Goal: Task Accomplishment & Management: Use online tool/utility

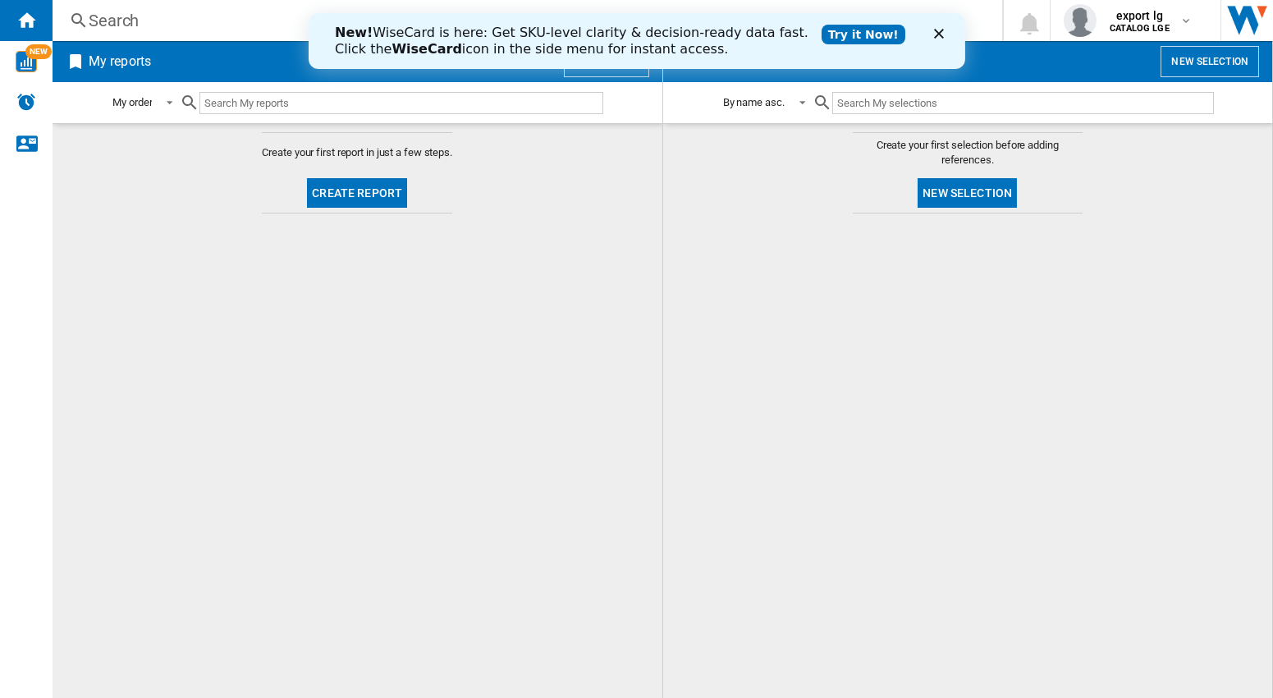
click at [764, 237] on div at bounding box center [968, 456] width 577 height 468
click at [940, 36] on polygon "Fermer" at bounding box center [938, 34] width 10 height 10
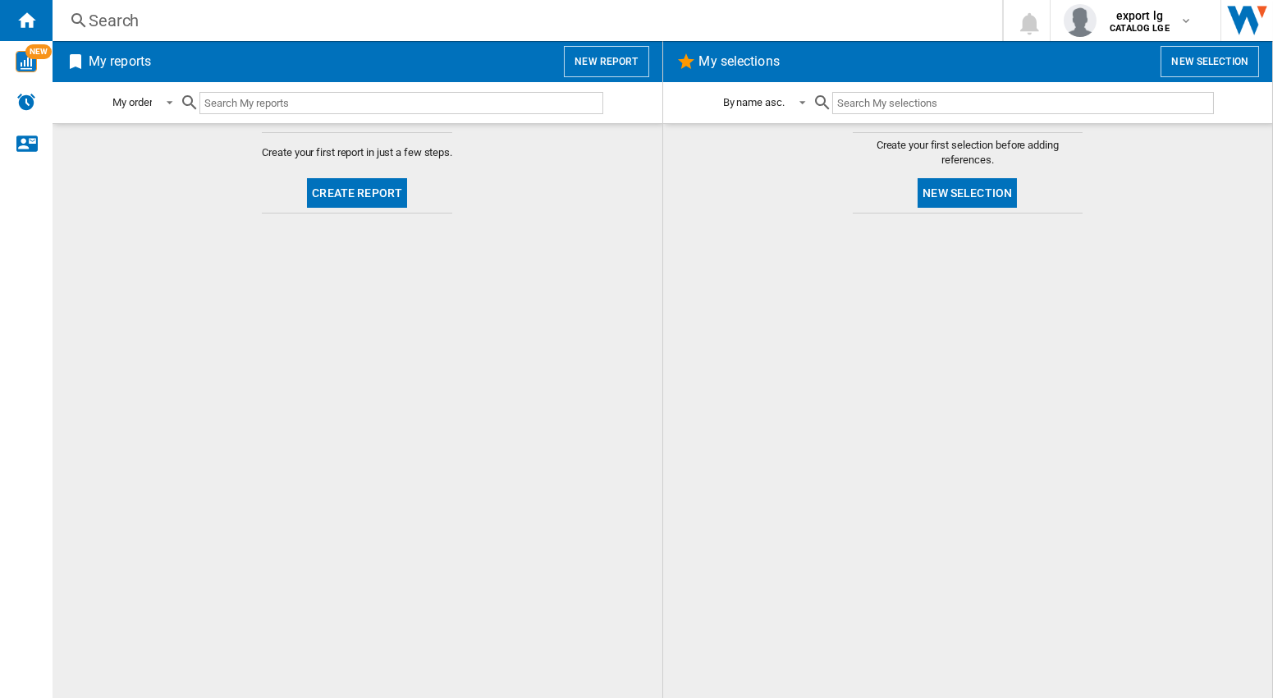
click at [854, 278] on div at bounding box center [968, 456] width 577 height 468
click at [620, 60] on button "New report" at bounding box center [606, 61] width 85 height 31
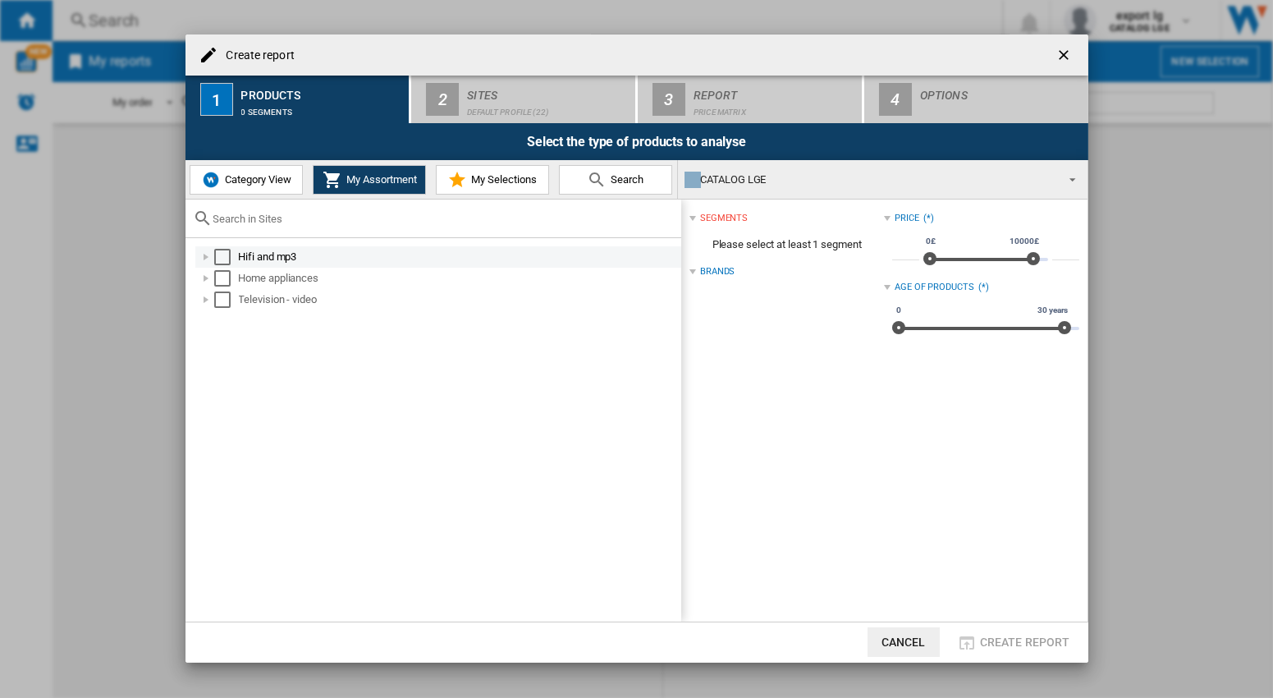
click at [221, 257] on div "Select" at bounding box center [222, 257] width 16 height 16
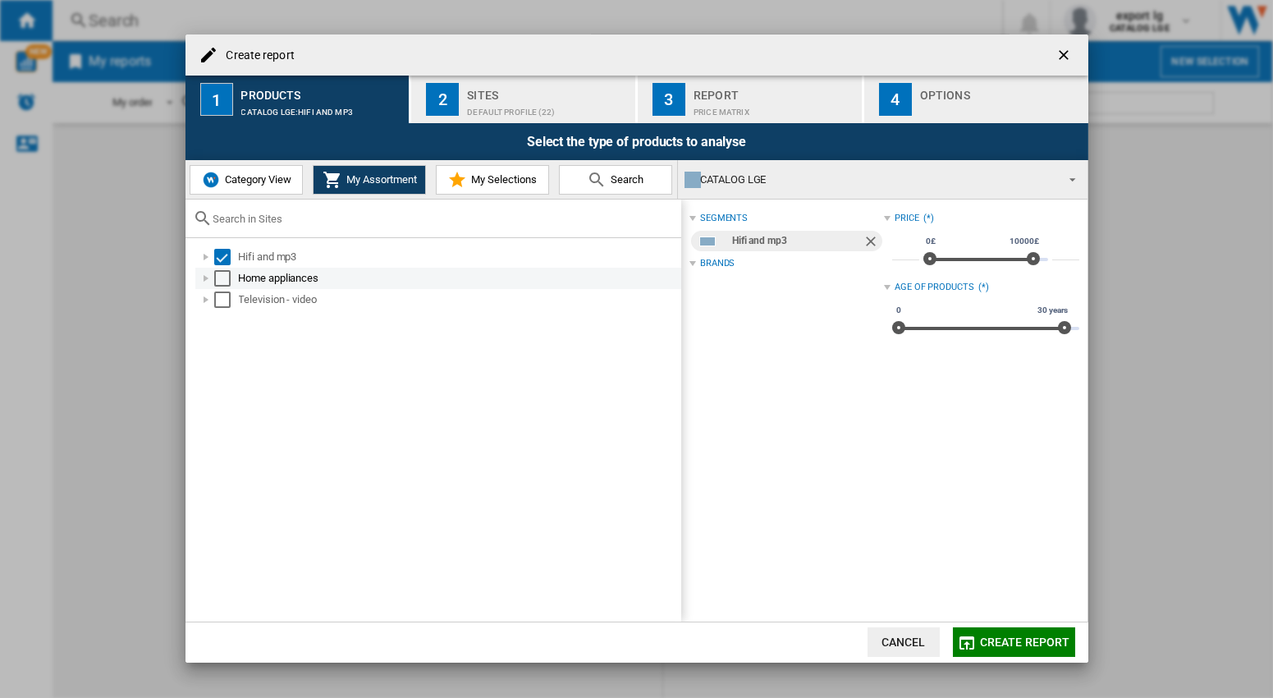
click at [222, 277] on div "Select" at bounding box center [222, 278] width 16 height 16
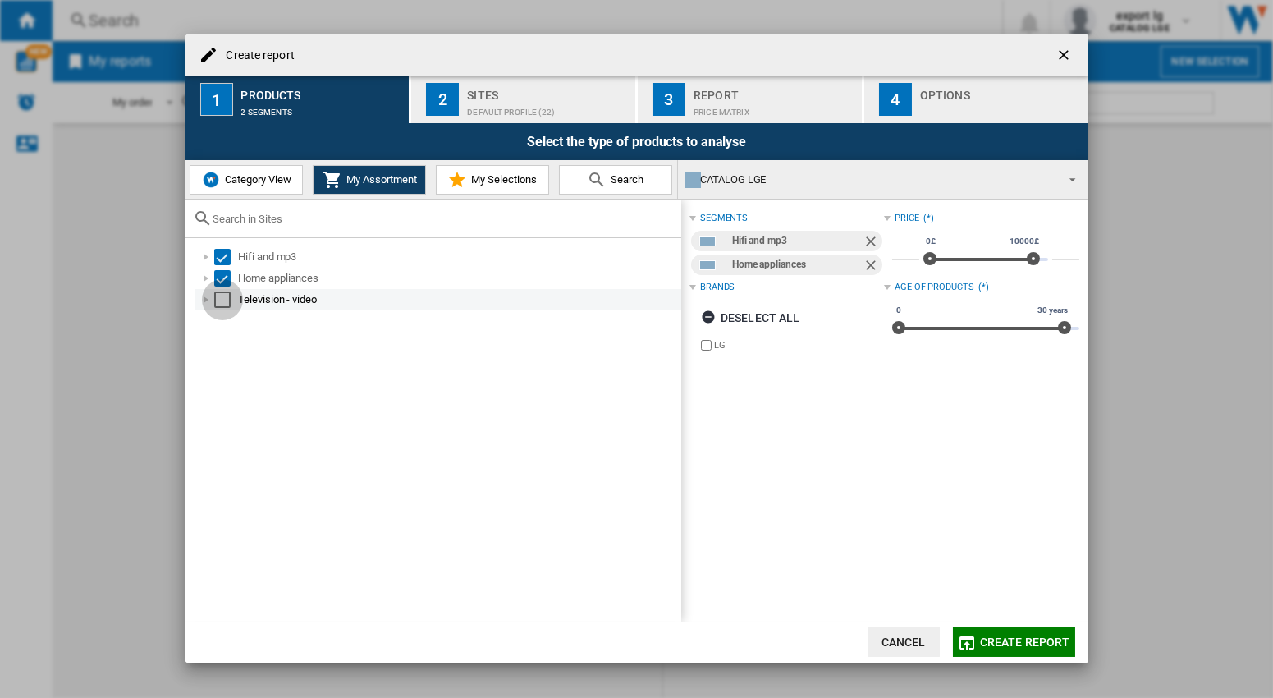
click at [225, 295] on div "Select" at bounding box center [222, 299] width 16 height 16
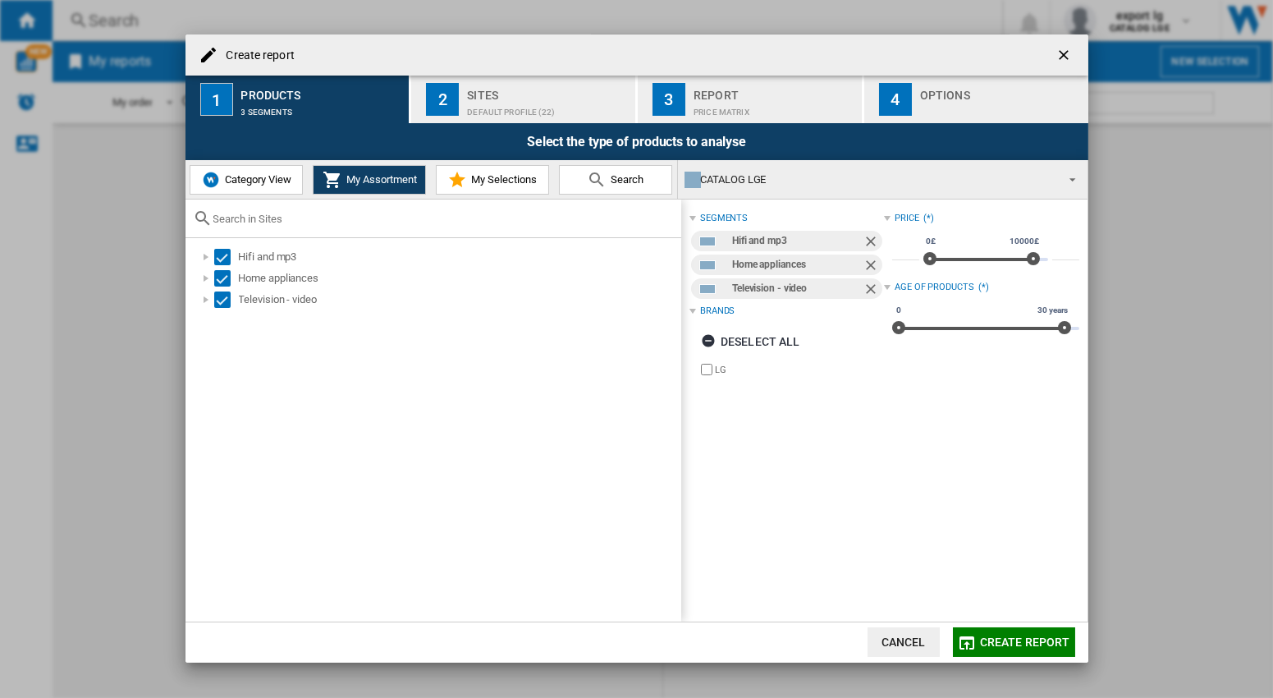
click at [492, 98] on div "Sites" at bounding box center [548, 90] width 162 height 17
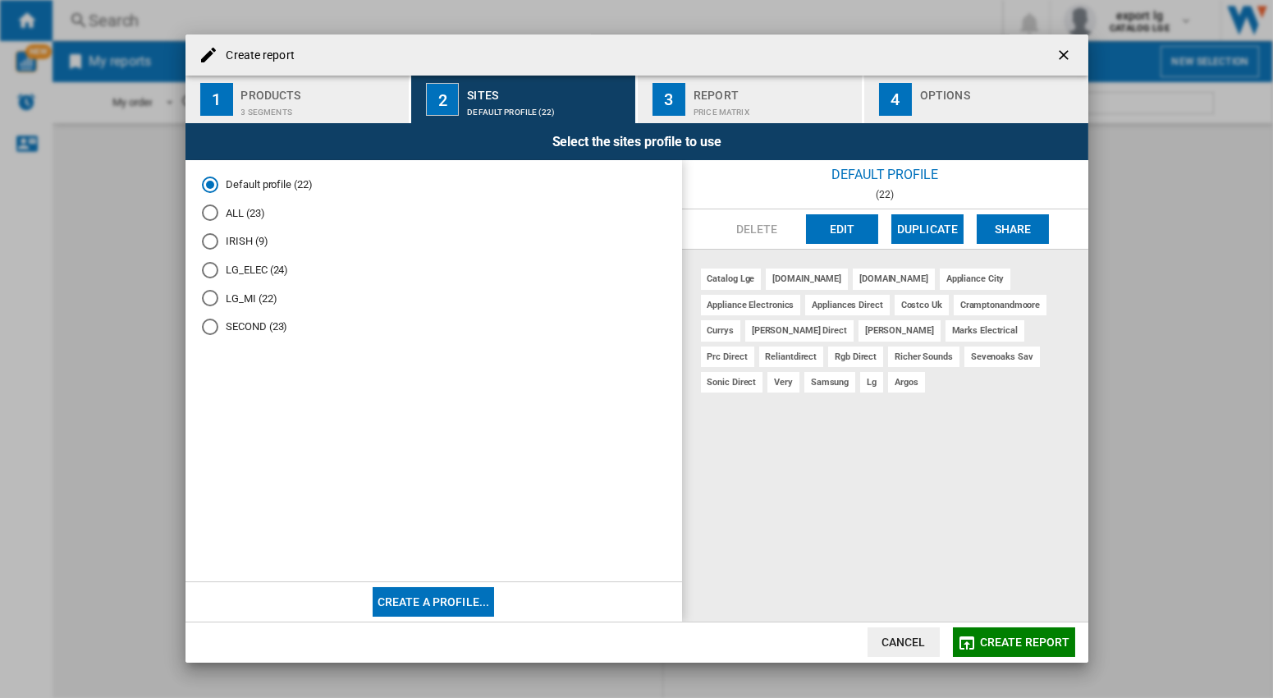
click at [236, 214] on md-radio-button "ALL (23)" at bounding box center [434, 213] width 464 height 16
click at [253, 179] on md-radio-button "Default profile (22)" at bounding box center [434, 184] width 464 height 16
click at [240, 215] on md-radio-button "ALL (23)" at bounding box center [434, 213] width 464 height 16
click at [272, 100] on div "3 segments" at bounding box center [322, 107] width 162 height 17
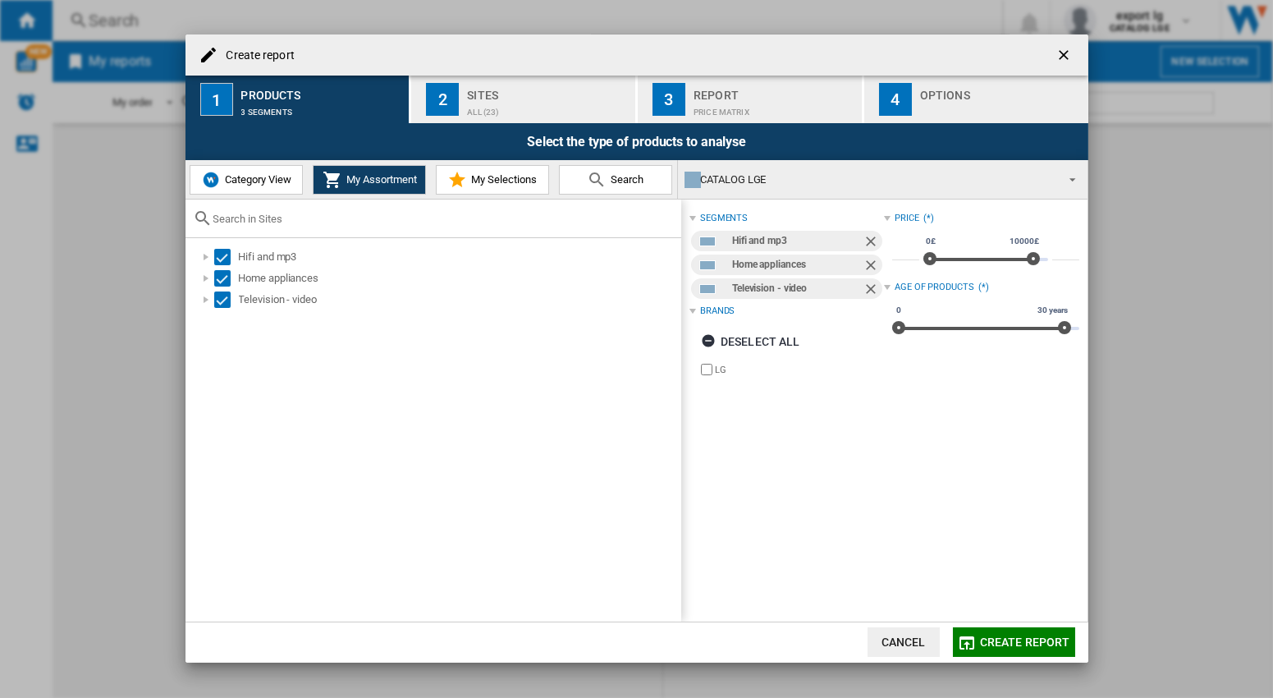
drag, startPoint x: 501, startPoint y: 92, endPoint x: 721, endPoint y: 103, distance: 220.2
click at [502, 93] on div "Sites" at bounding box center [548, 90] width 162 height 17
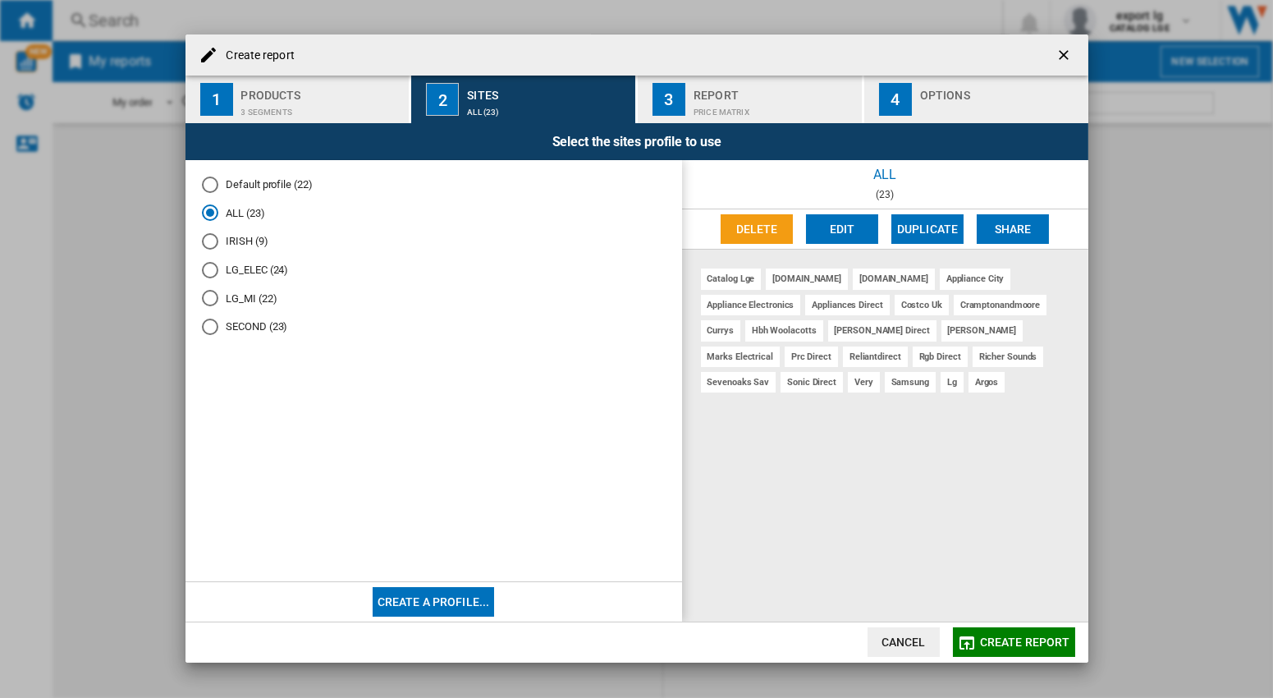
click at [722, 103] on div "Price Matrix" at bounding box center [774, 107] width 162 height 17
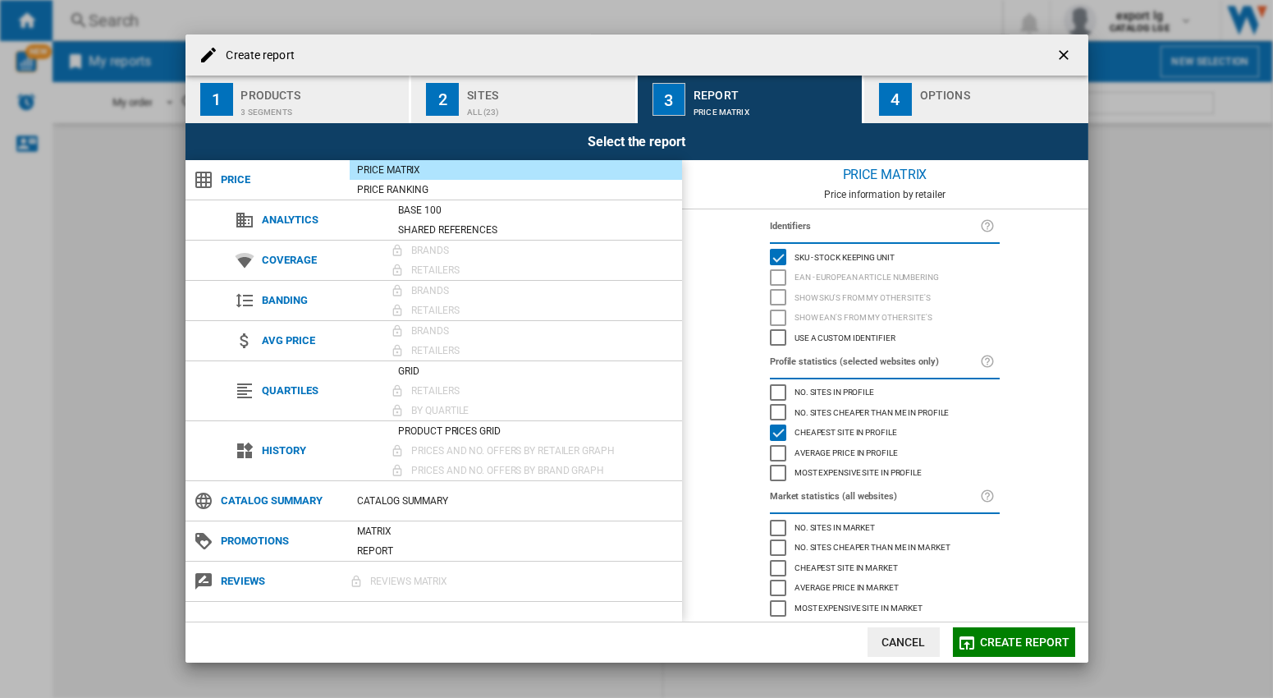
click at [958, 104] on div "button" at bounding box center [1001, 107] width 162 height 17
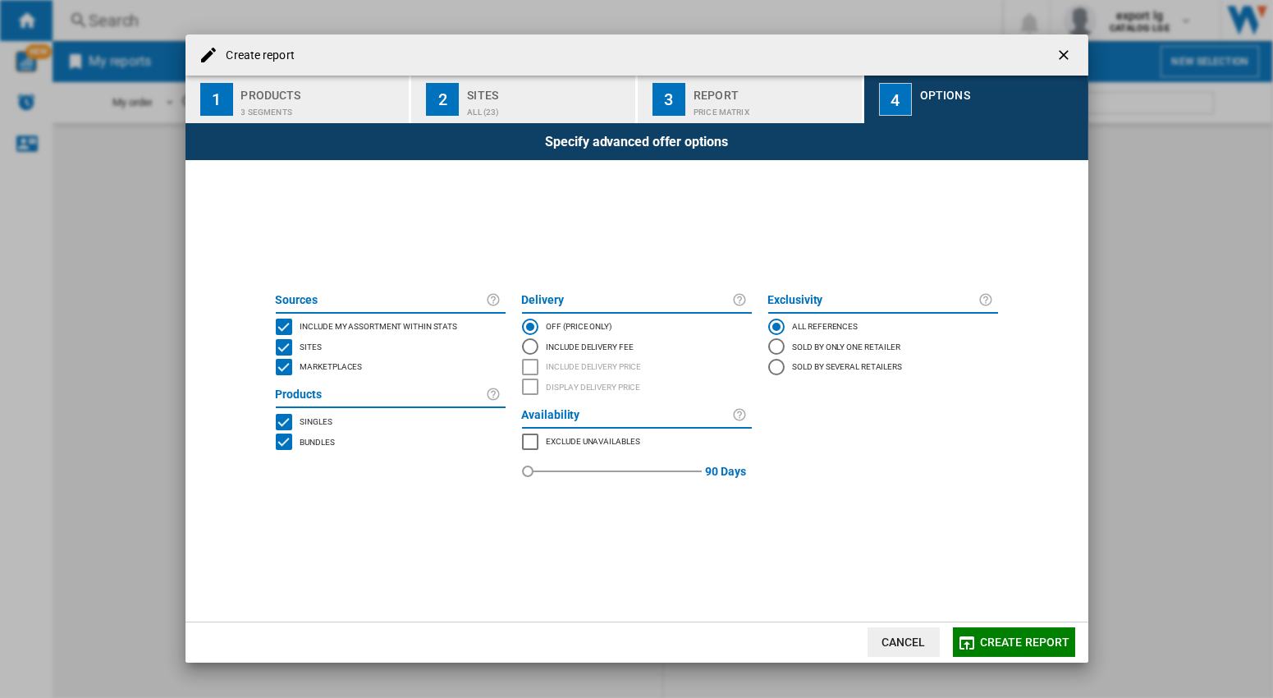
click at [1039, 634] on button "Create report" at bounding box center [1014, 642] width 122 height 30
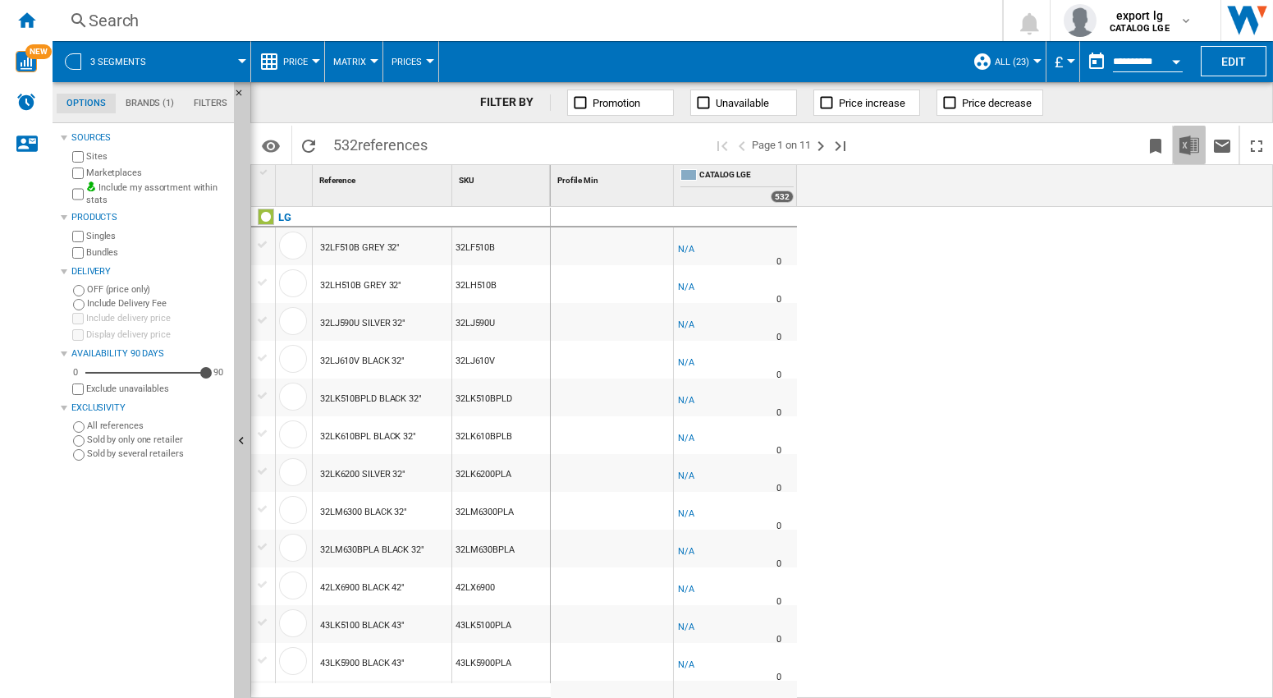
click at [1189, 148] on img "Download in Excel" at bounding box center [1189, 145] width 20 height 20
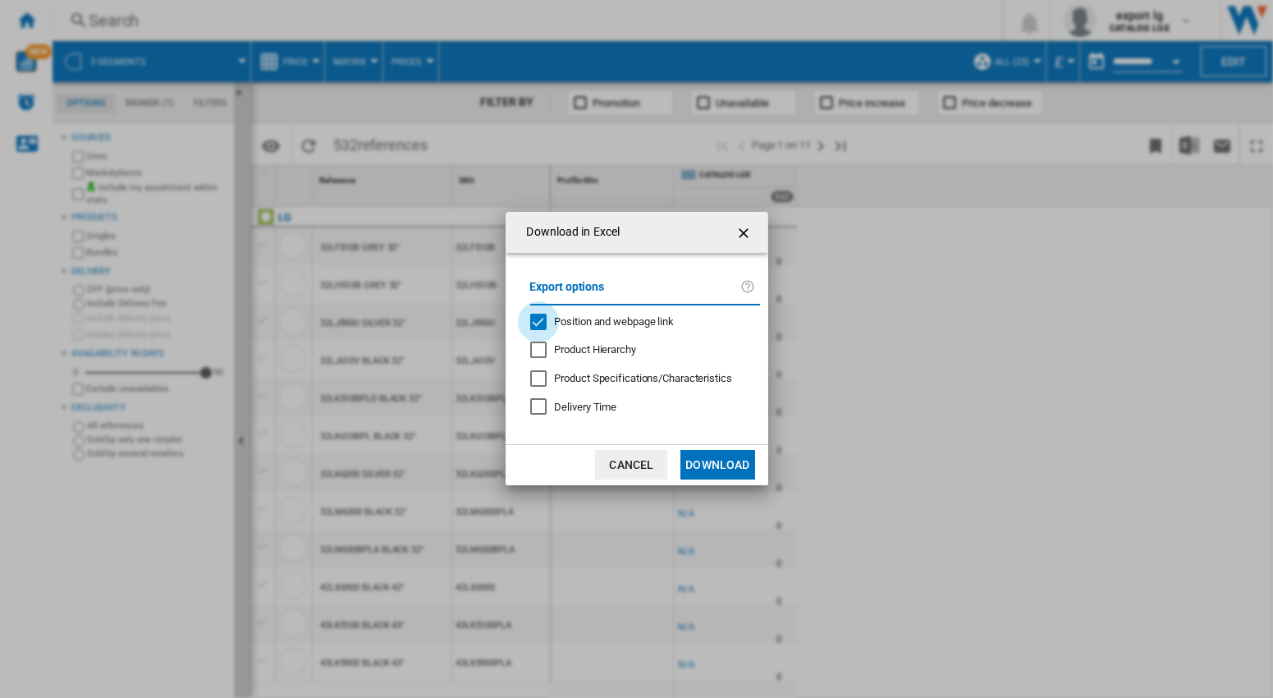
click at [533, 319] on div "Position and webpage link" at bounding box center [538, 322] width 16 height 16
click at [542, 407] on div "Delivery Time" at bounding box center [538, 406] width 16 height 16
click at [725, 469] on button "Download" at bounding box center [717, 465] width 74 height 30
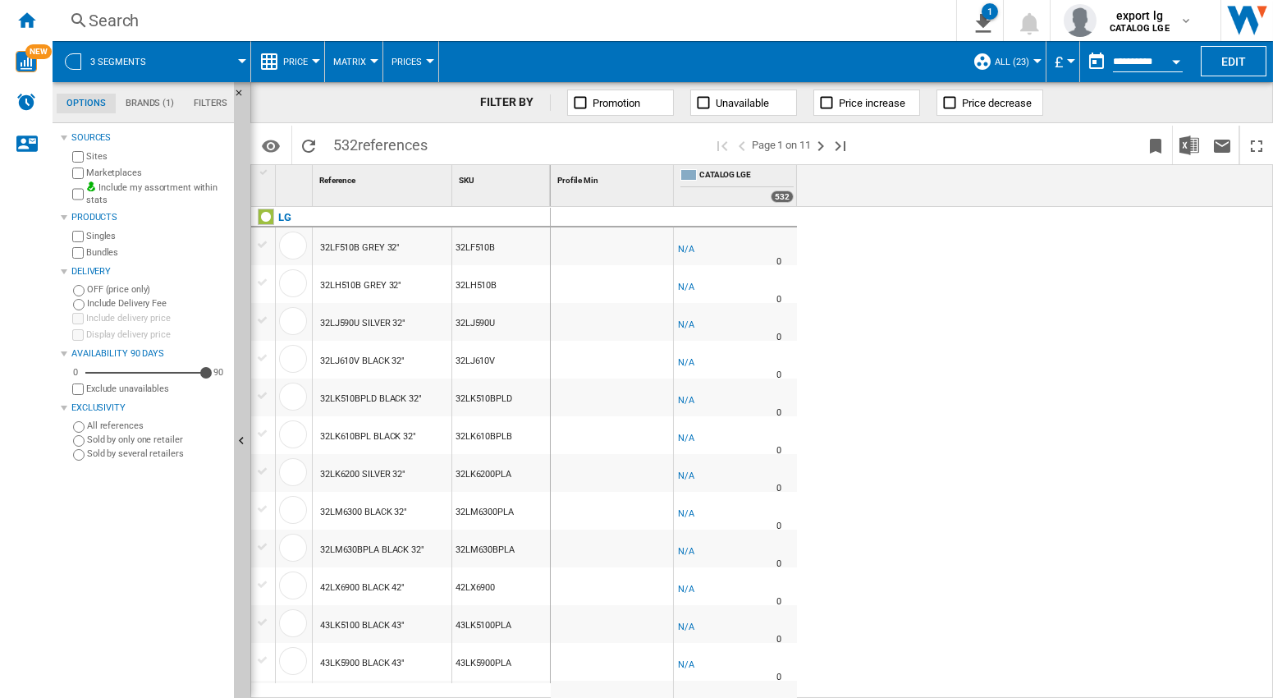
click at [103, 14] on div "Search" at bounding box center [501, 20] width 825 height 23
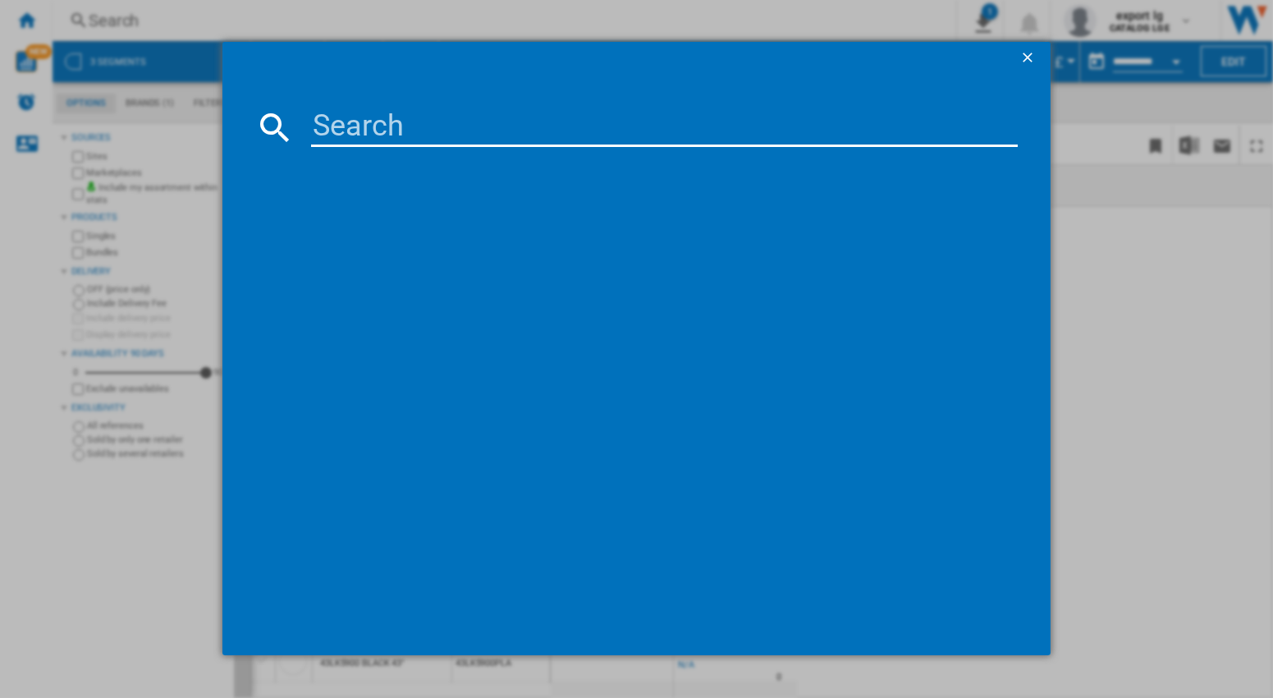
click at [386, 116] on input at bounding box center [664, 127] width 706 height 39
paste input "LG DB273TX WHITE"
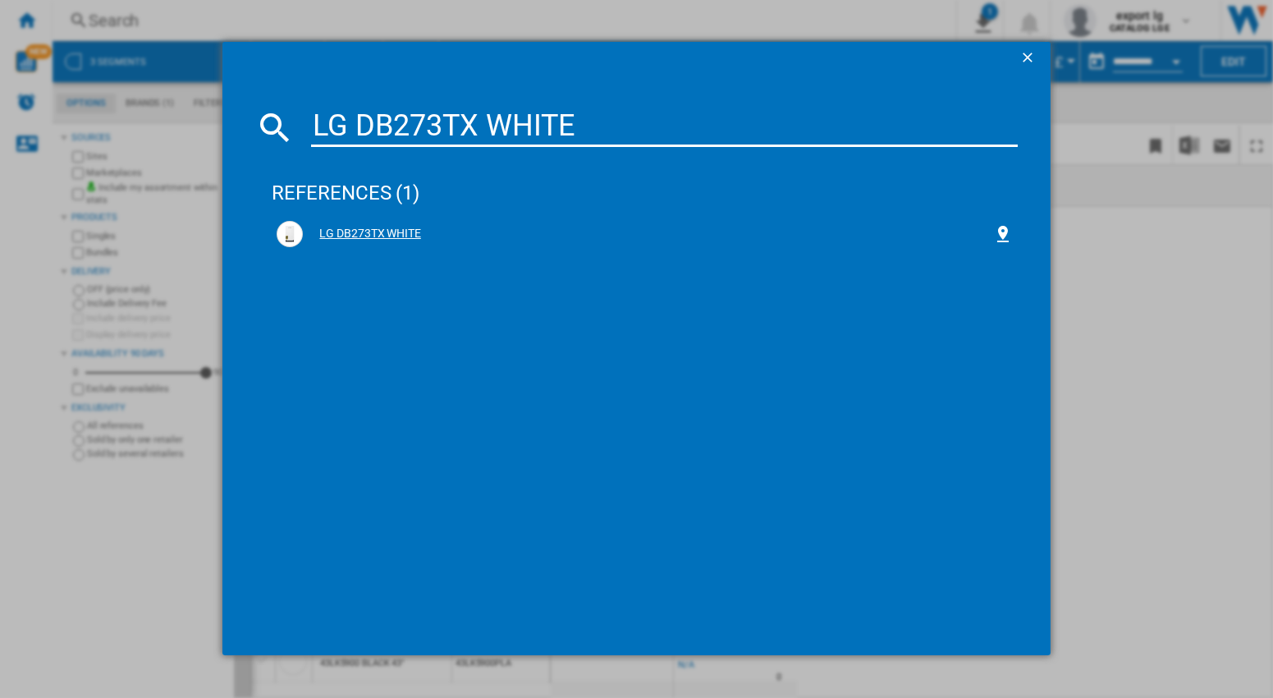
type input "LG DB273TX WHITE"
click at [410, 236] on div "LG DB273TX WHITE" at bounding box center [647, 234] width 689 height 16
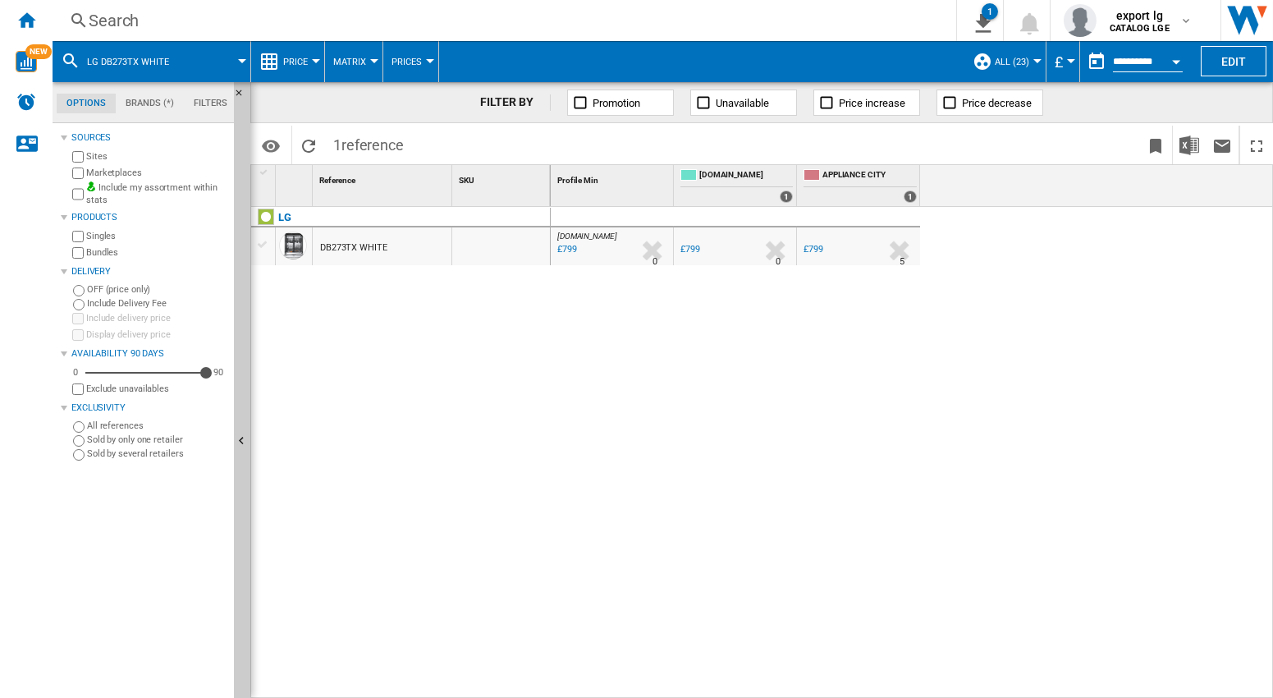
click at [772, 364] on div "[DOMAIN_NAME] : AO -1.0 % £799 % N/A 0 [DOMAIN_NAME] : AO AO -1.0 % £799 % N/A …" at bounding box center [912, 453] width 723 height 492
click at [756, 296] on div "[DOMAIN_NAME] : AO -1.0 % £799 % N/A 0 [DOMAIN_NAME] : AO AO -1.0 % £799 % N/A …" at bounding box center [912, 453] width 723 height 492
click at [25, 22] on ng-md-icon "Home" at bounding box center [26, 20] width 20 height 20
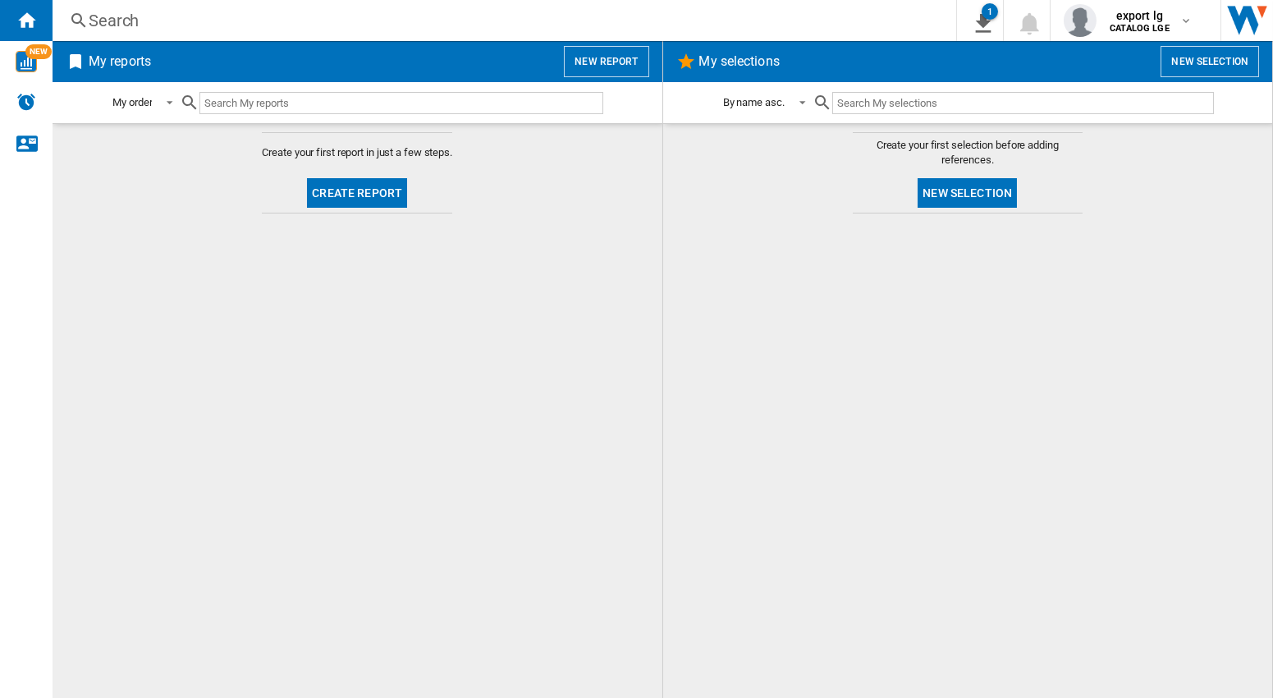
click at [619, 62] on button "New report" at bounding box center [606, 61] width 85 height 31
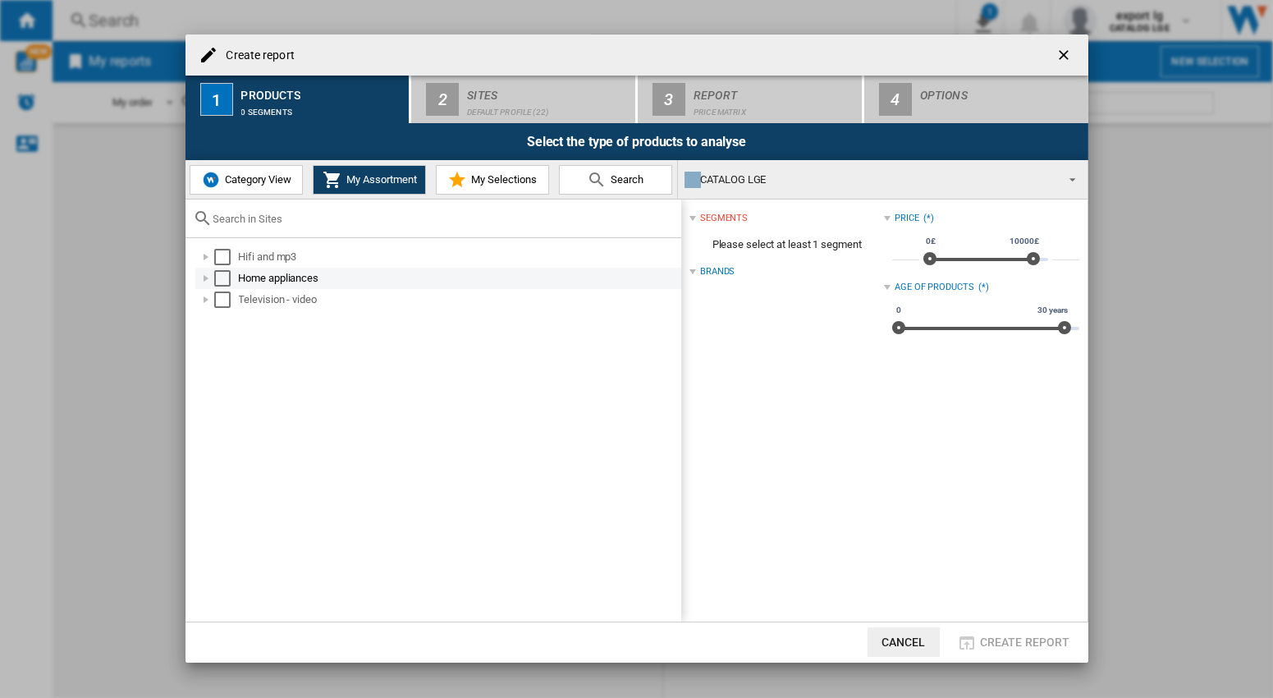
click at [223, 277] on div "Select" at bounding box center [222, 278] width 16 height 16
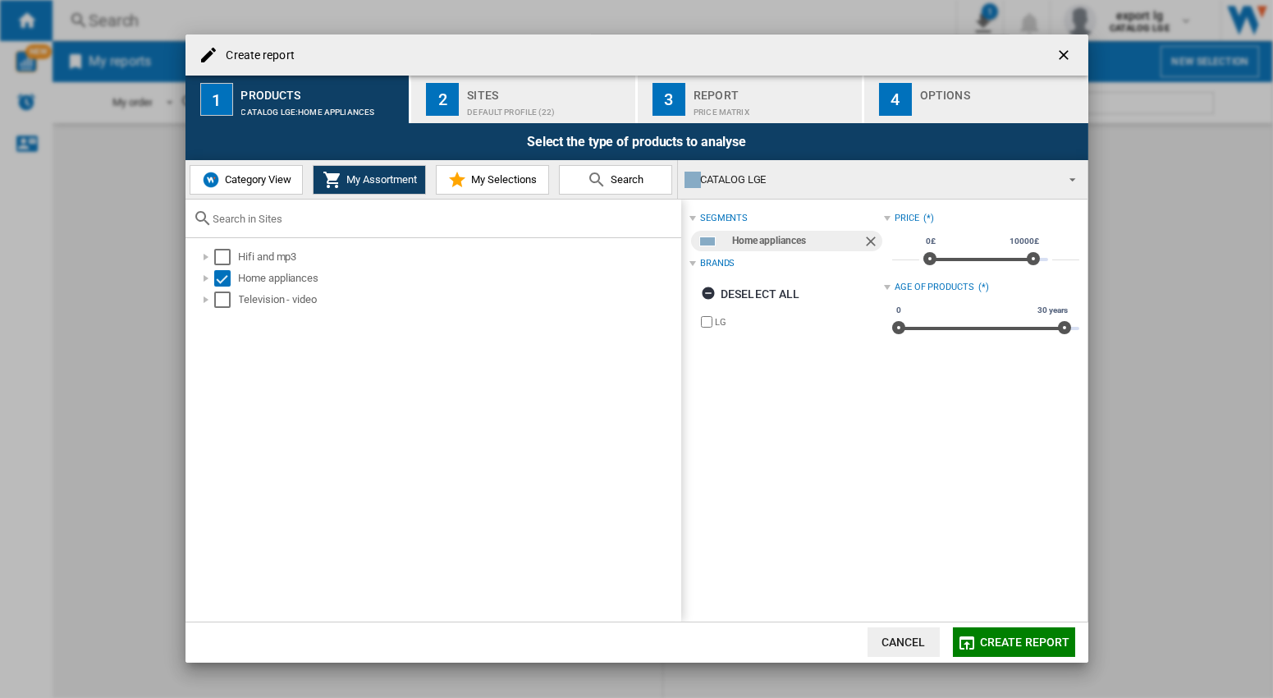
click at [738, 345] on div "segments Home appliances Brands Deselect all LG Price (*) * 0£ 10000£ 0£ 10000£…" at bounding box center [884, 409] width 406 height 421
click at [263, 179] on span "Category View" at bounding box center [256, 179] width 71 height 12
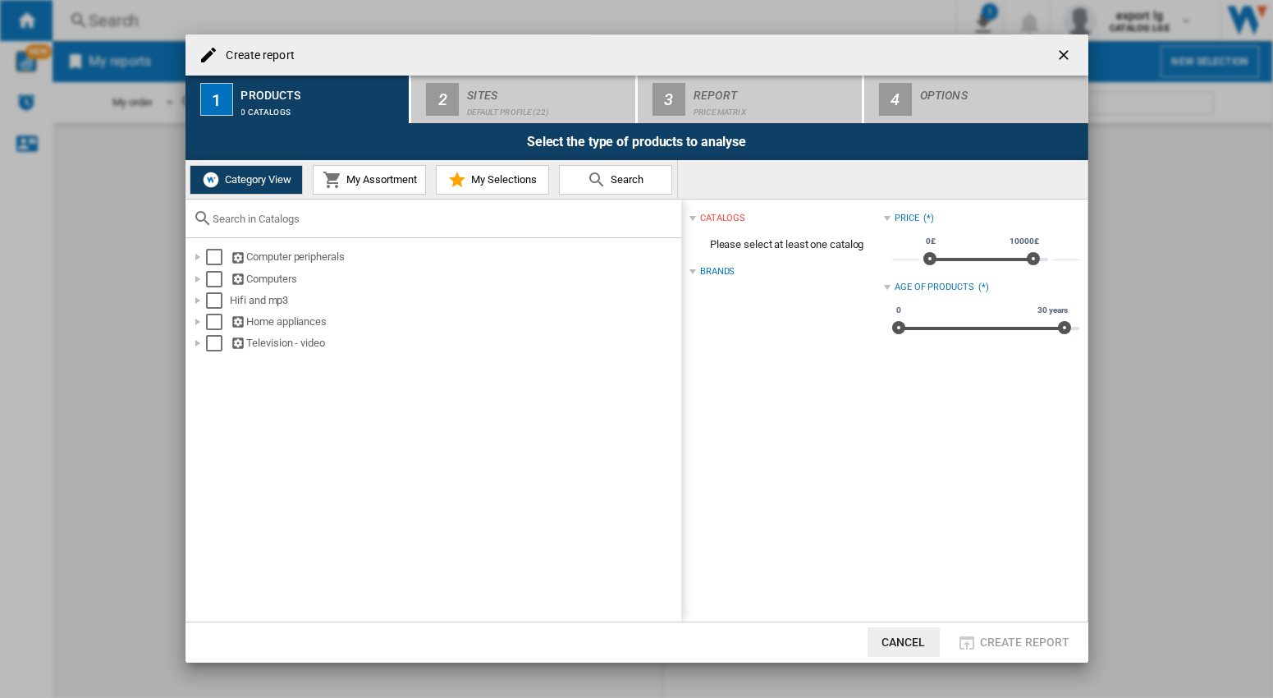
click at [393, 182] on span "My Assortment" at bounding box center [379, 179] width 75 height 12
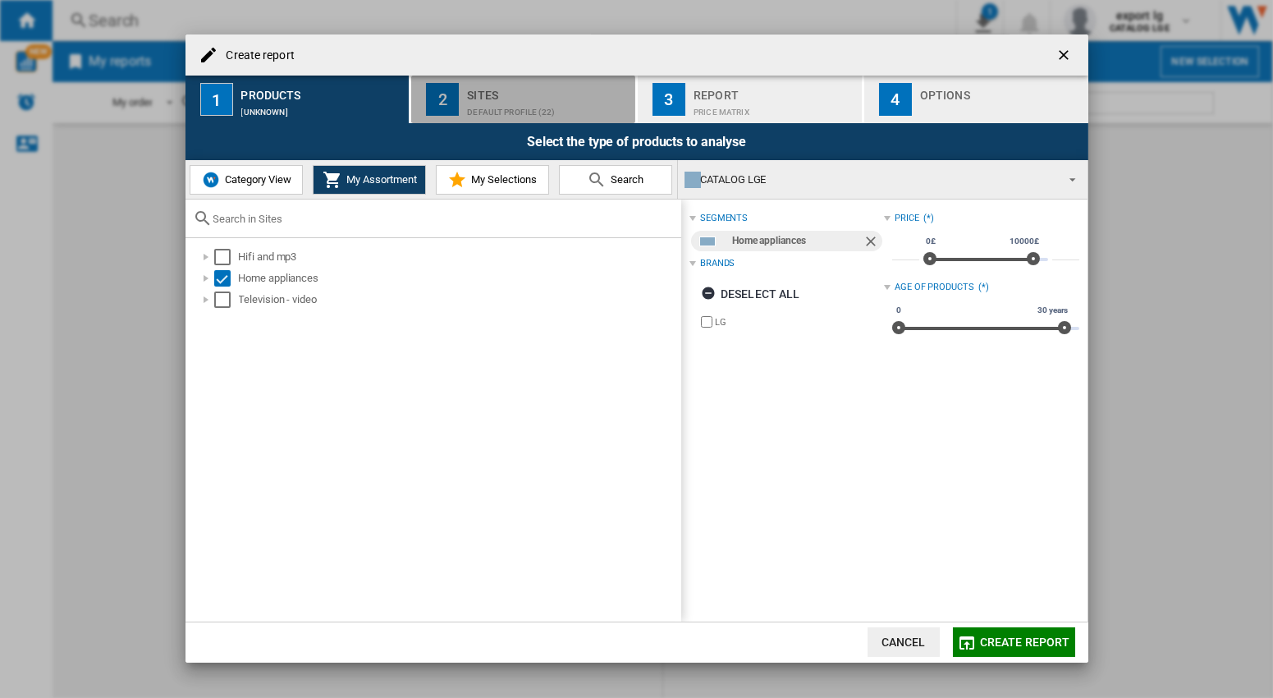
click at [478, 97] on div "Sites" at bounding box center [548, 90] width 162 height 17
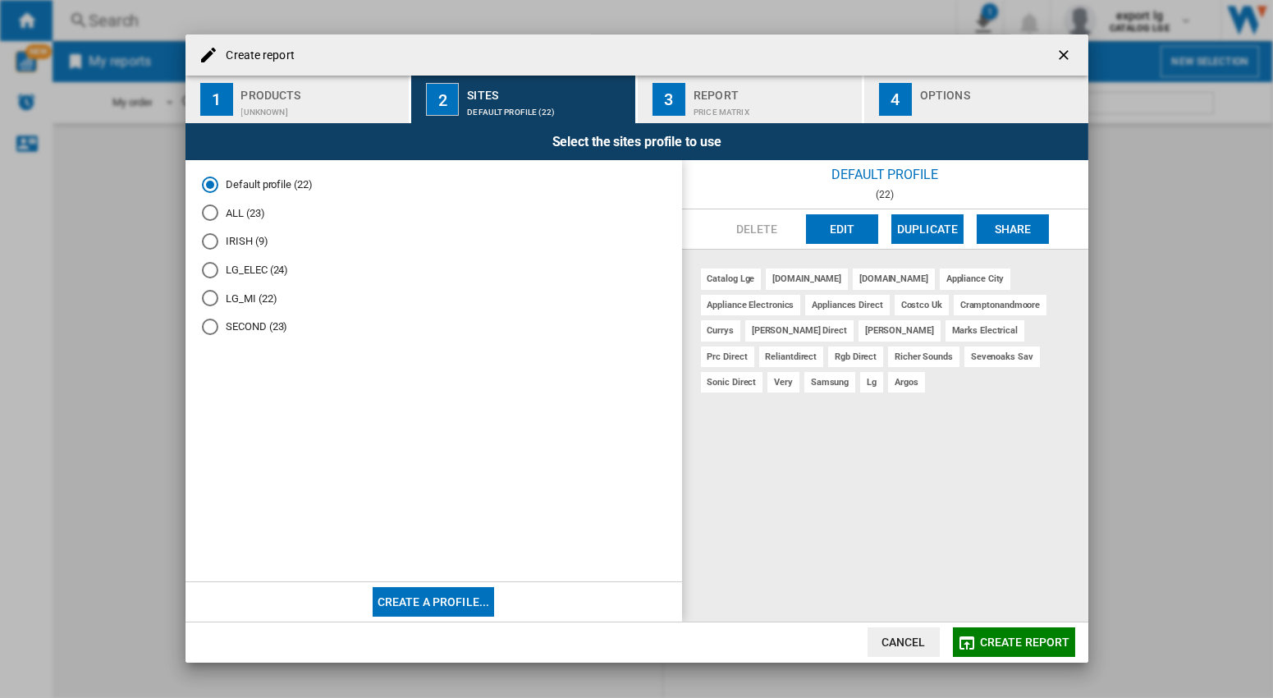
click at [243, 296] on md-radio-button "LG_MI (22)" at bounding box center [434, 299] width 464 height 16
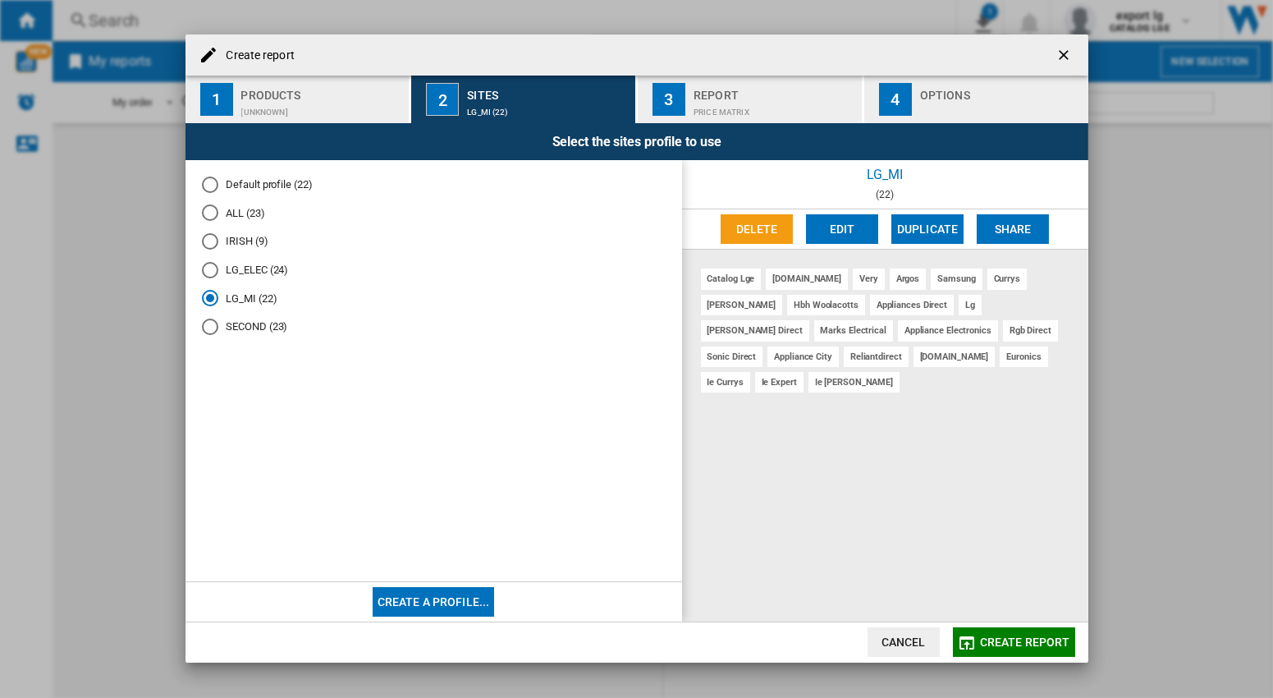
click at [739, 95] on div "Report" at bounding box center [774, 90] width 162 height 17
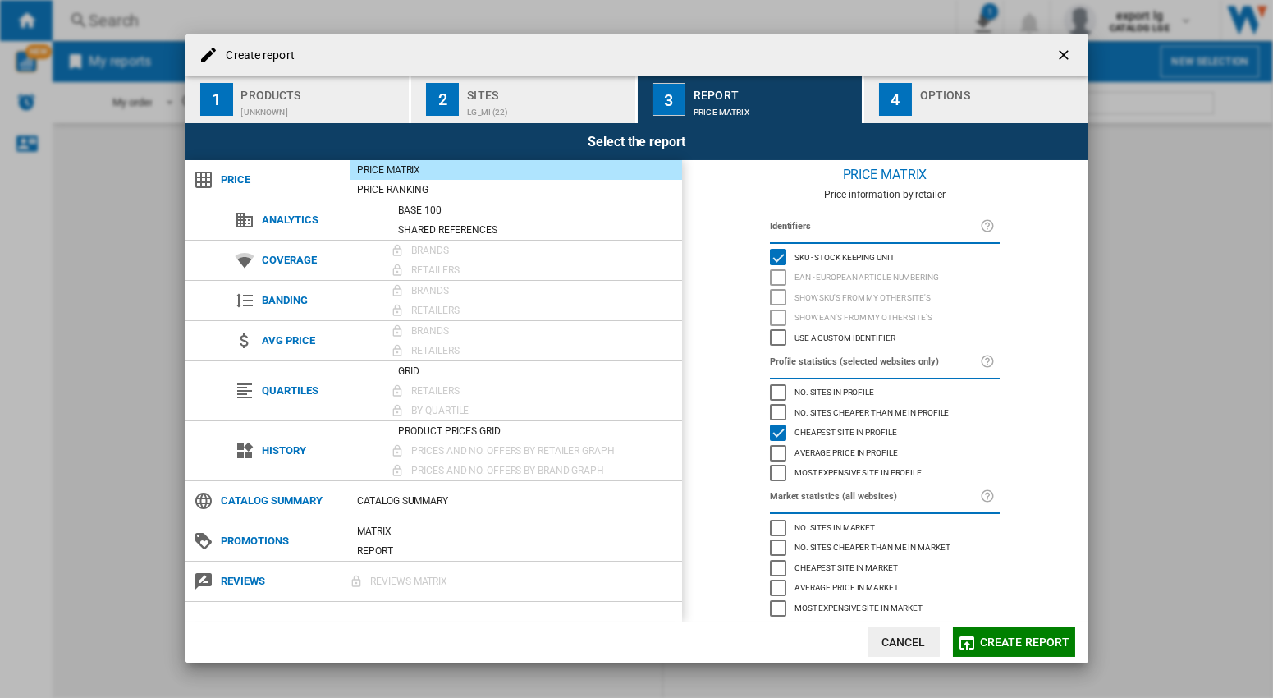
click at [964, 89] on div "Options" at bounding box center [1001, 90] width 162 height 17
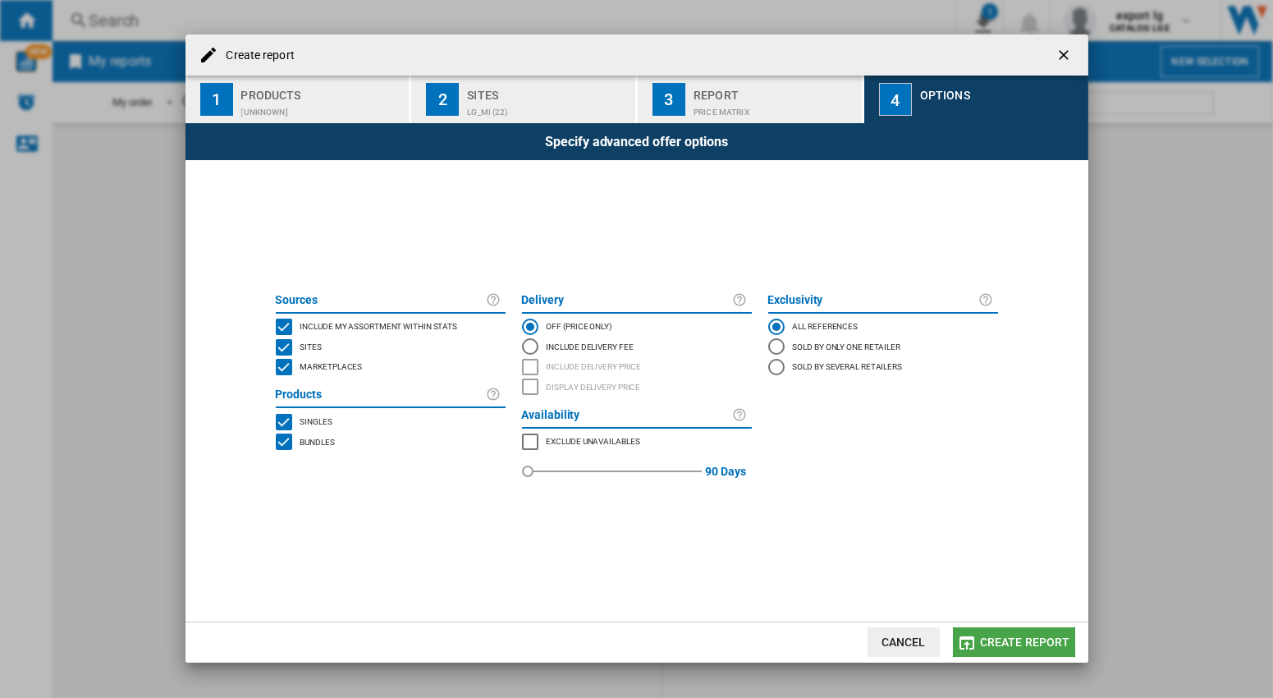
click at [1023, 643] on span "Create report" at bounding box center [1025, 641] width 90 height 13
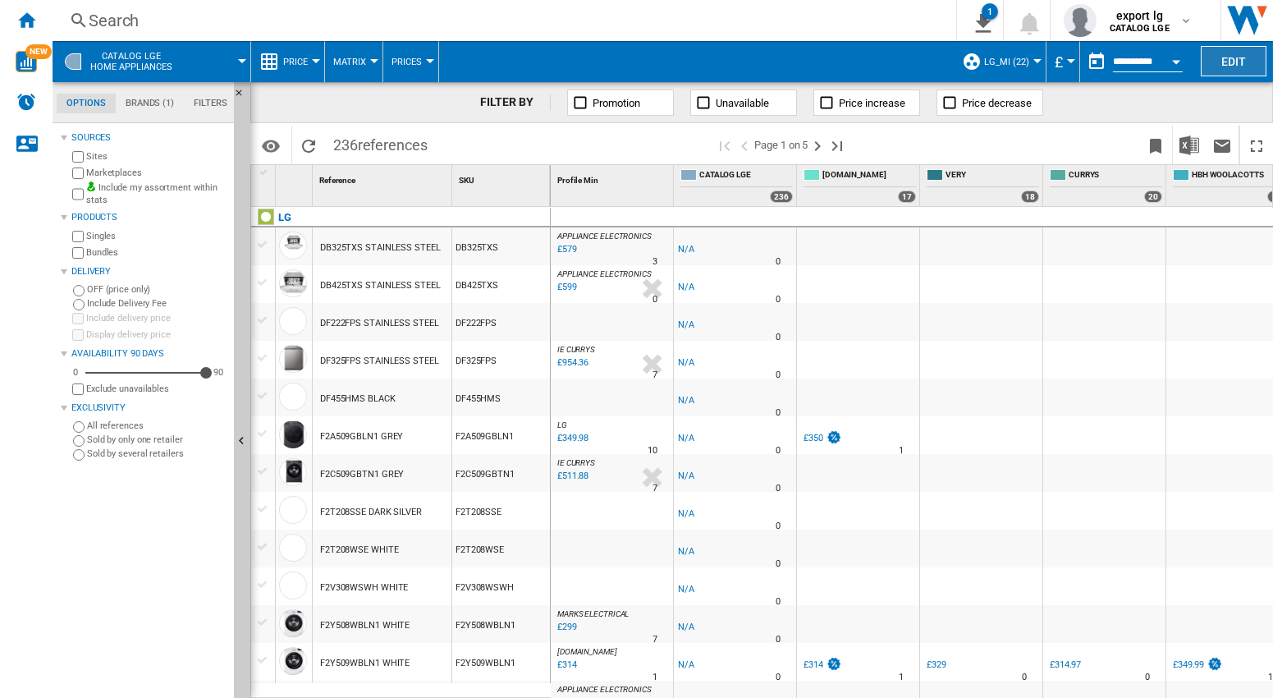
click at [1223, 62] on button "Edit" at bounding box center [1234, 61] width 66 height 30
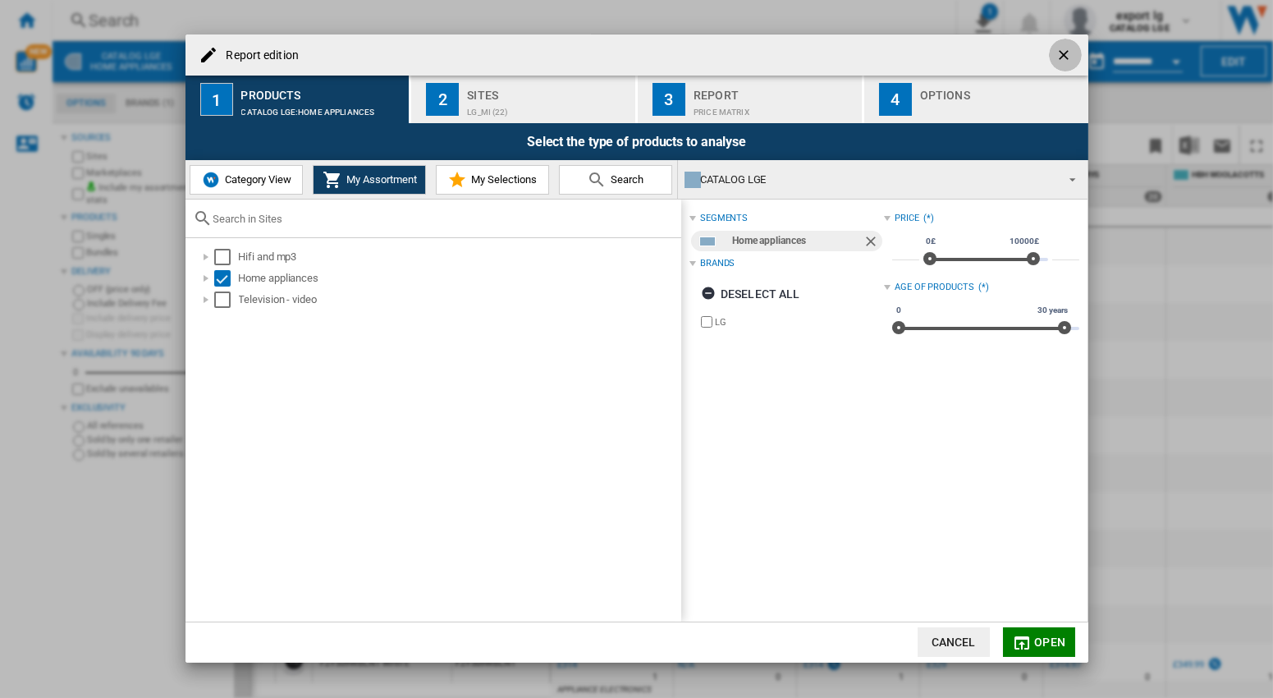
click at [1067, 62] on ng-md-icon "getI18NText('BUTTONS.CLOSE_DIALOG')" at bounding box center [1065, 57] width 20 height 20
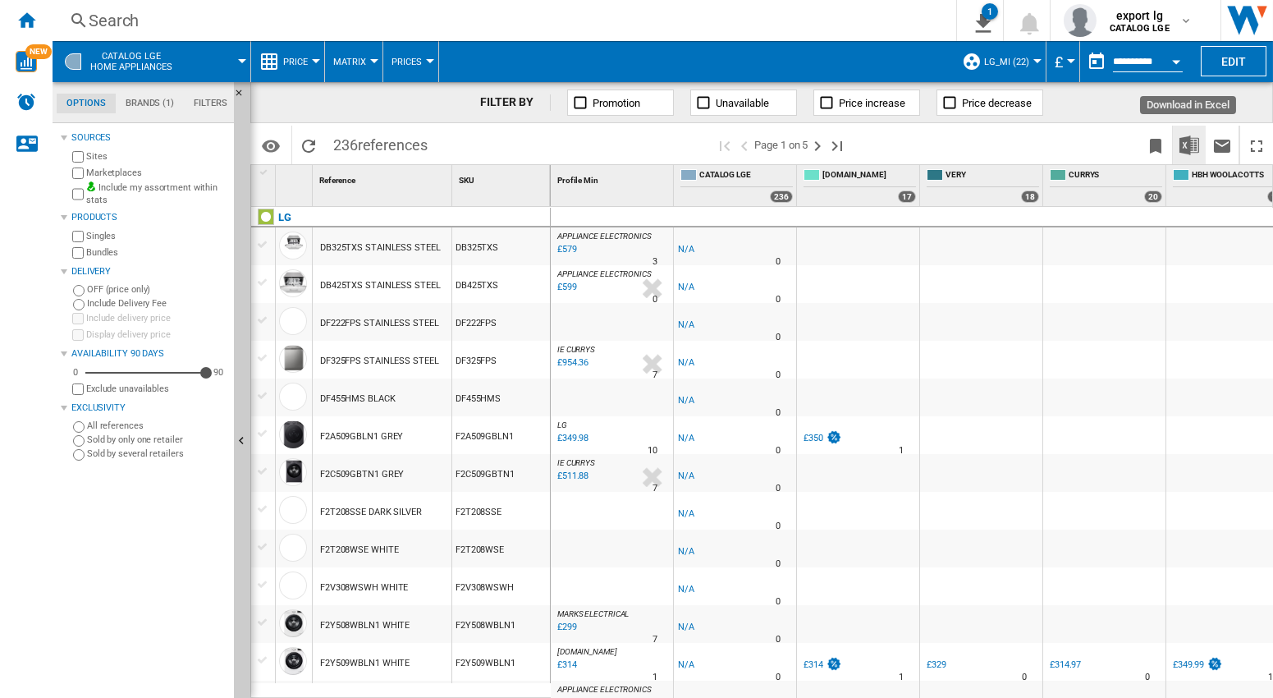
click at [1188, 141] on img "Download in Excel" at bounding box center [1189, 145] width 20 height 20
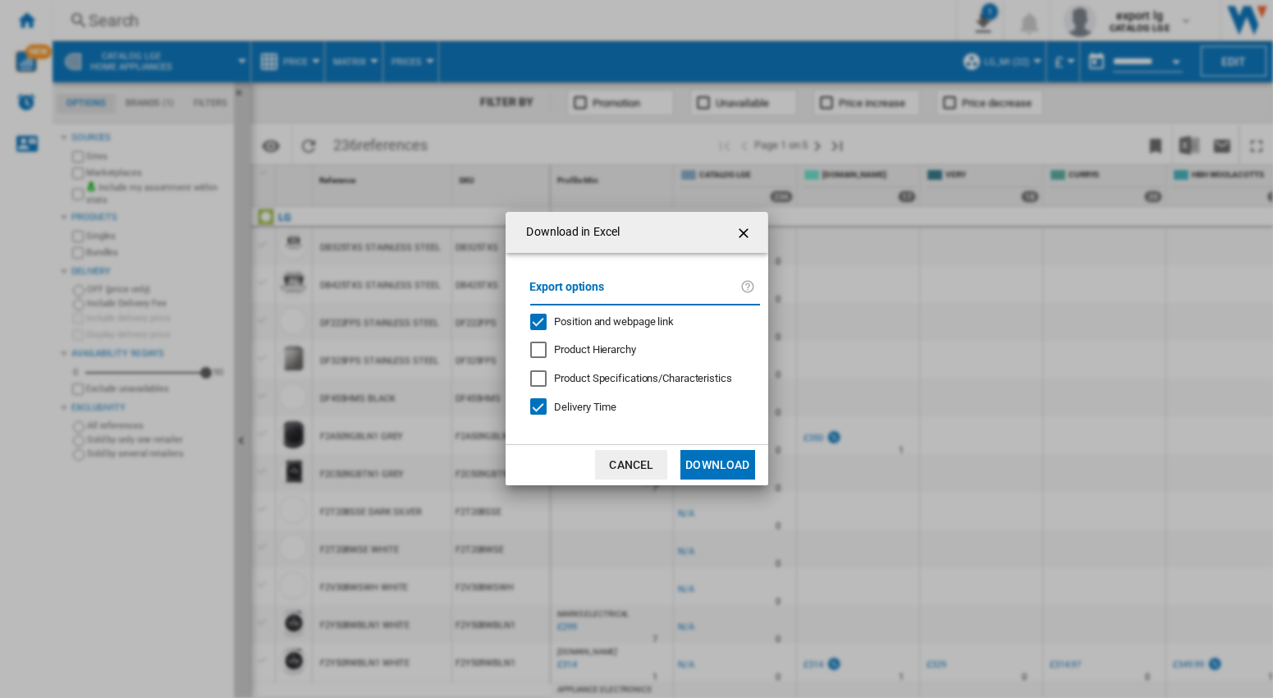
click at [540, 318] on div "Position and webpage link" at bounding box center [538, 322] width 16 height 16
click at [536, 407] on div "Delivery Time" at bounding box center [538, 406] width 16 height 16
click at [724, 468] on button "Download" at bounding box center [717, 465] width 74 height 30
